Goal: Information Seeking & Learning: Understand process/instructions

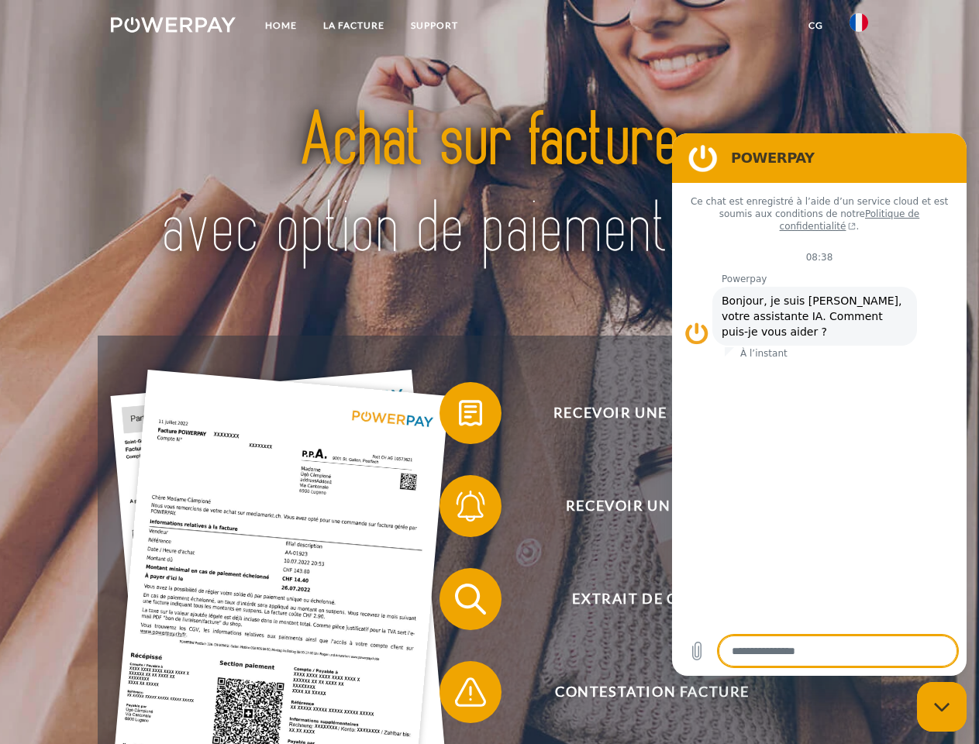
click at [173, 27] on img at bounding box center [173, 25] width 125 height 16
click at [859, 27] on img at bounding box center [859, 22] width 19 height 19
click at [816, 26] on link "CG" at bounding box center [815, 26] width 41 height 28
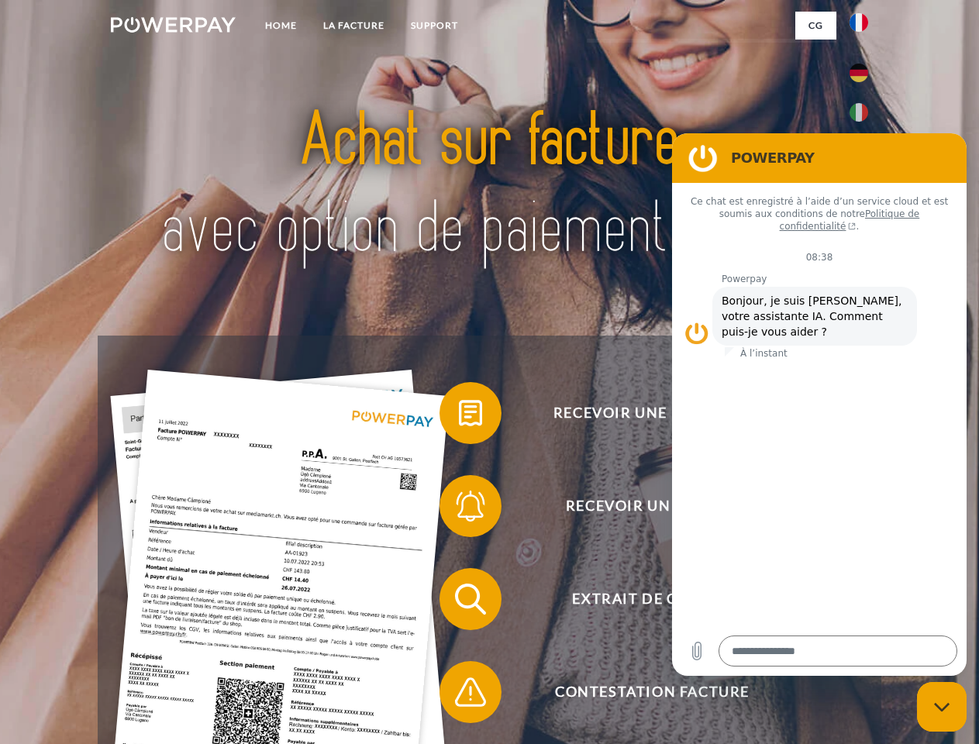
click at [459, 416] on span at bounding box center [448, 413] width 78 height 78
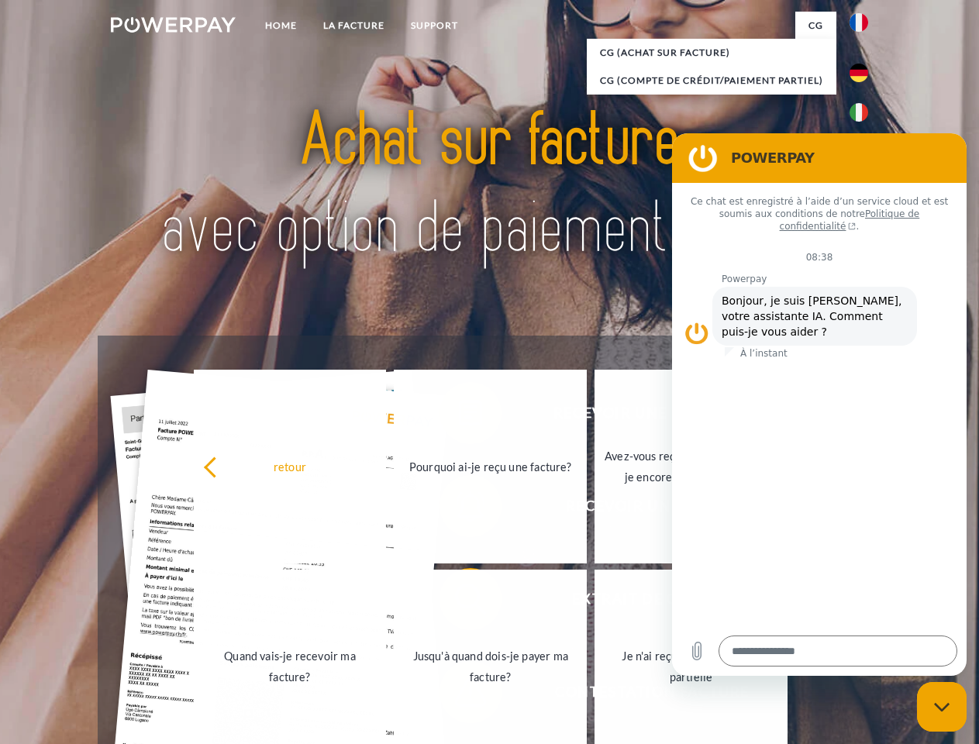
click at [459, 509] on div "Recevoir une facture ? Recevoir un rappel? Extrait de compte retour" at bounding box center [489, 646] width 783 height 620
click at [459, 602] on link "Jusqu'à quand dois-je payer ma facture?" at bounding box center [488, 667] width 193 height 194
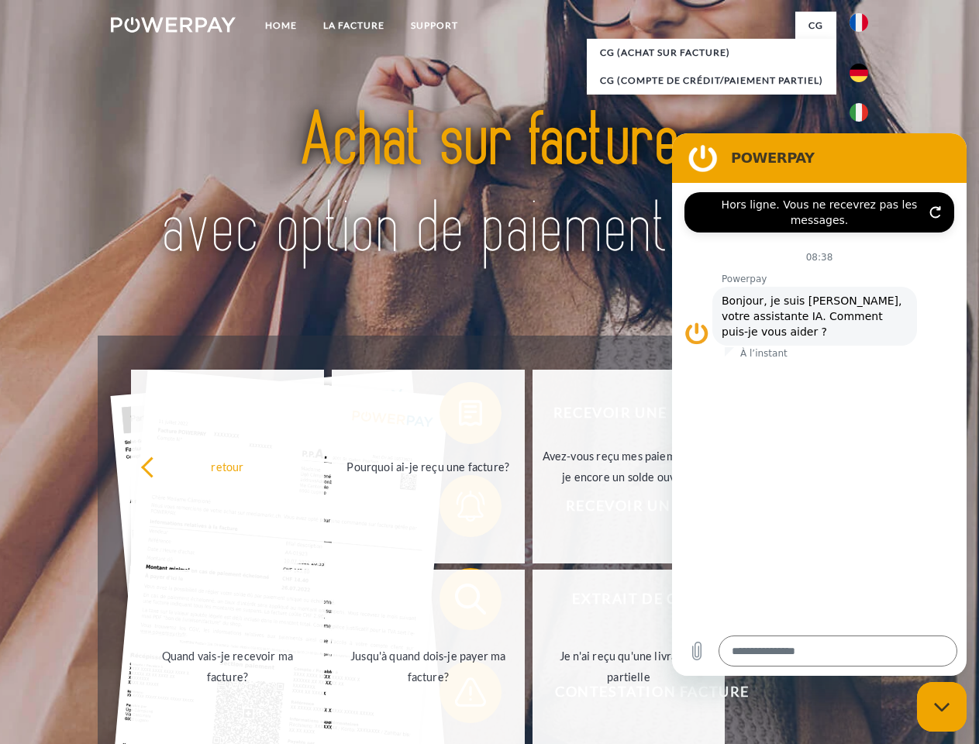
click at [459, 695] on span at bounding box center [448, 693] width 78 height 78
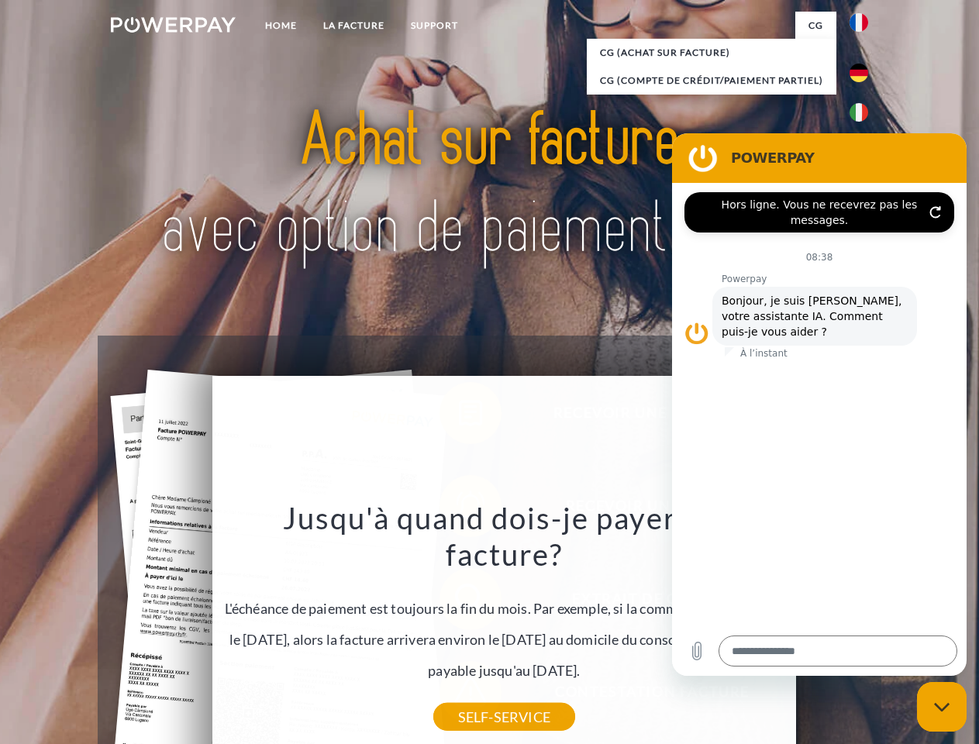
click at [942, 707] on icon "Fermer la fenêtre de messagerie" at bounding box center [942, 707] width 16 height 10
type textarea "*"
